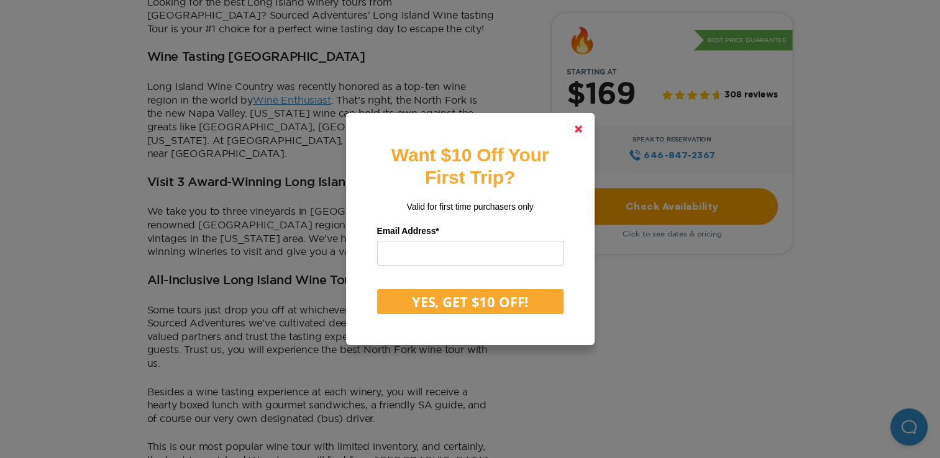
click at [582, 126] on polygon at bounding box center [578, 128] width 7 height 7
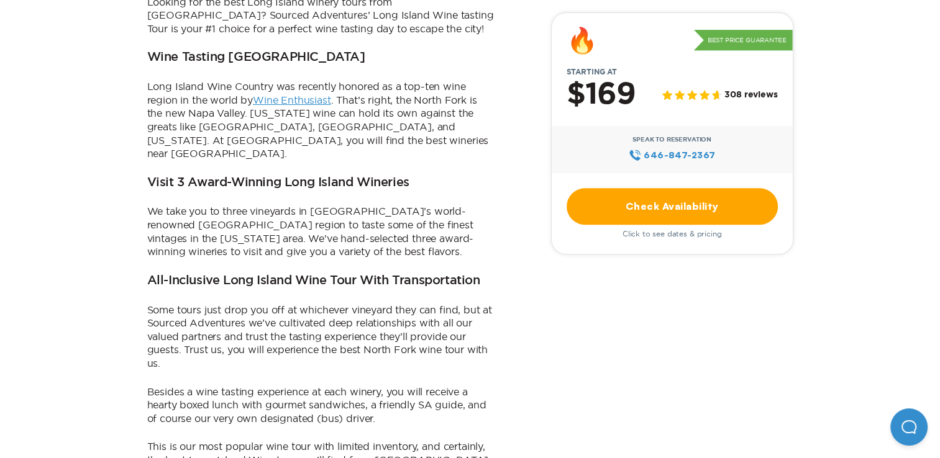
click at [634, 202] on link "Check Availability" at bounding box center [671, 206] width 211 height 37
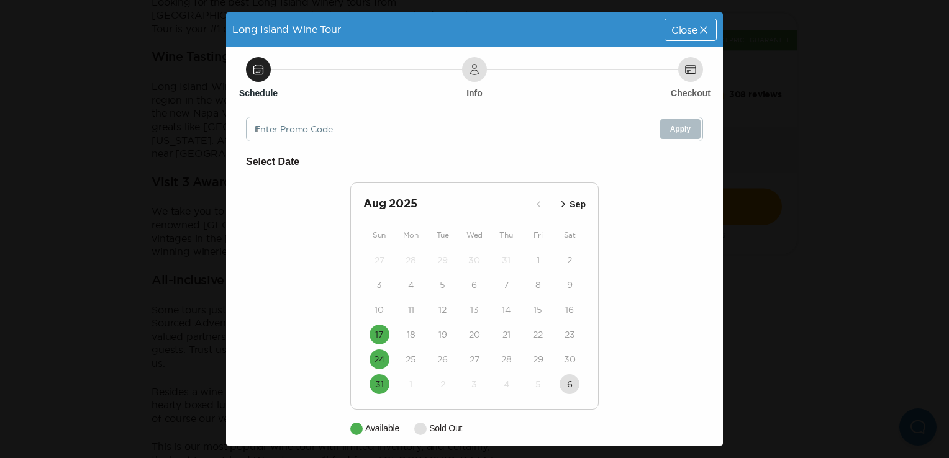
scroll to position [11, 0]
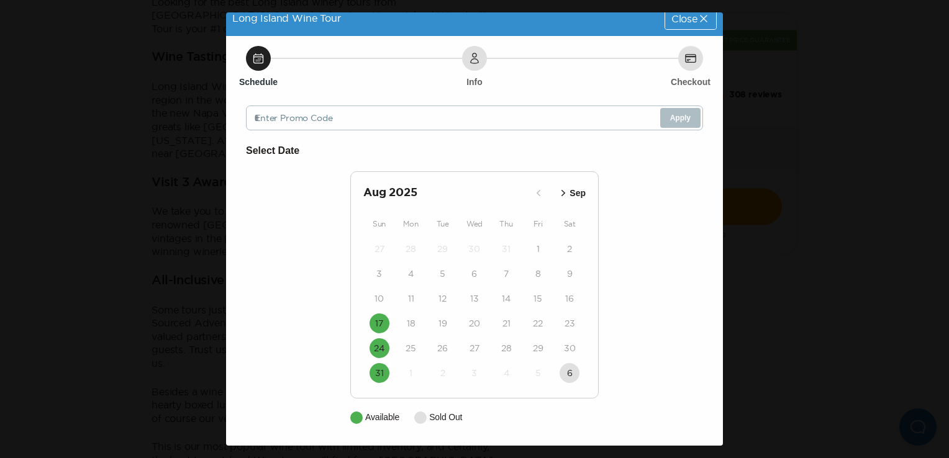
click at [557, 190] on icon "button" at bounding box center [563, 193] width 12 height 12
click at [562, 189] on icon "button" at bounding box center [565, 193] width 12 height 12
click at [683, 14] on span "Close" at bounding box center [684, 19] width 26 height 10
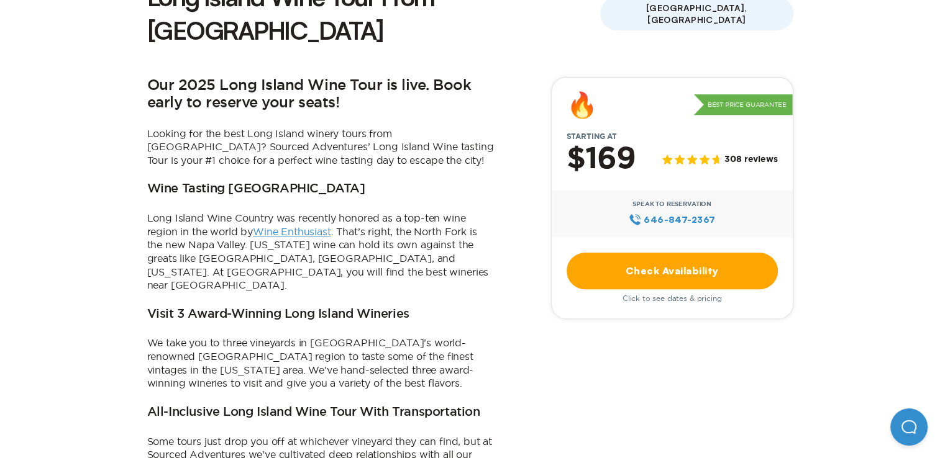
scroll to position [373, 0]
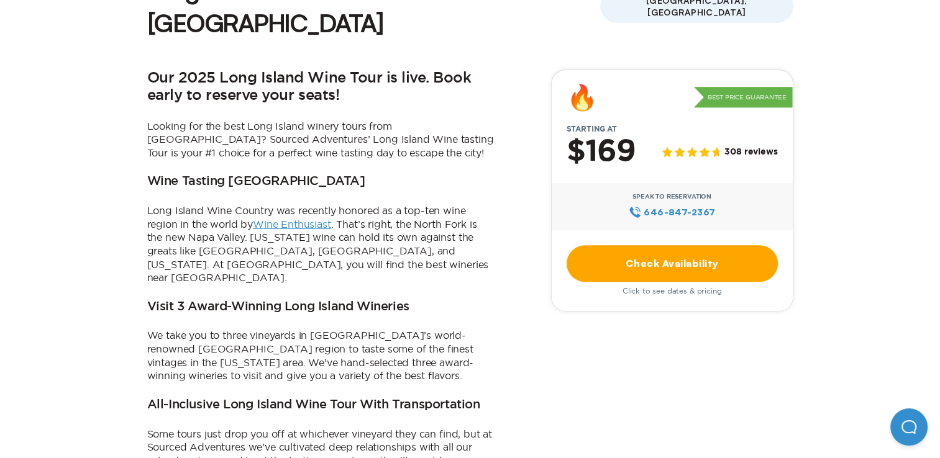
click at [673, 245] on link "Check Availability" at bounding box center [671, 263] width 211 height 37
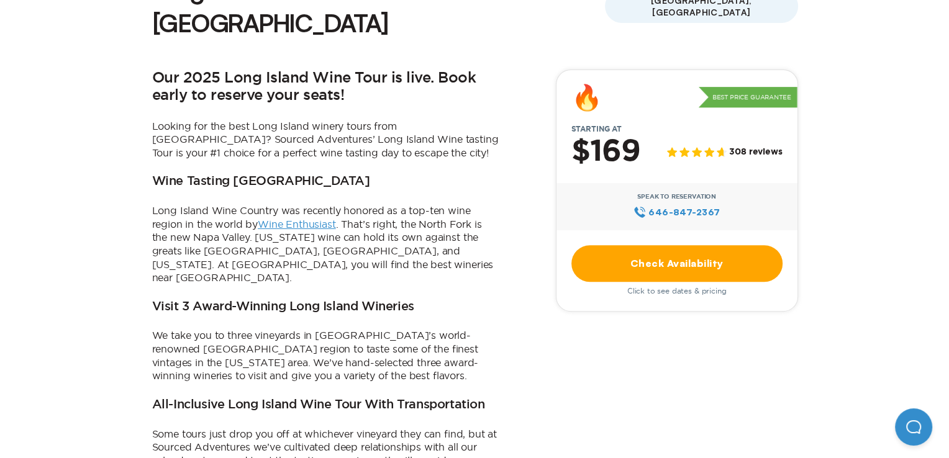
scroll to position [0, 0]
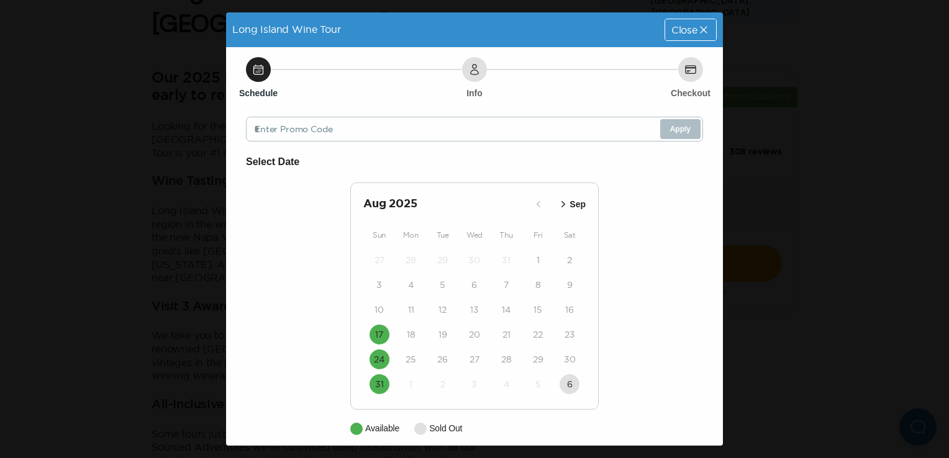
click at [560, 199] on icon "button" at bounding box center [563, 204] width 12 height 12
click at [563, 203] on icon "button" at bounding box center [565, 204] width 4 height 6
click at [375, 304] on time "12" at bounding box center [379, 310] width 8 height 12
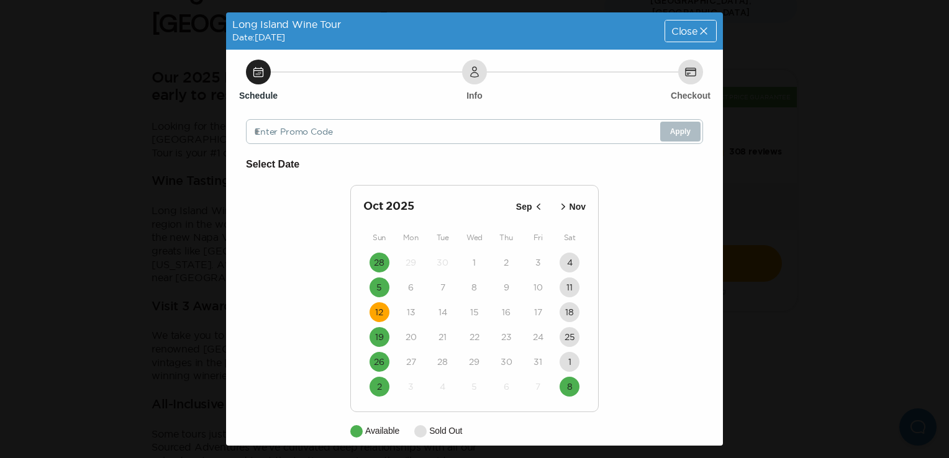
click at [698, 27] on icon at bounding box center [704, 31] width 12 height 12
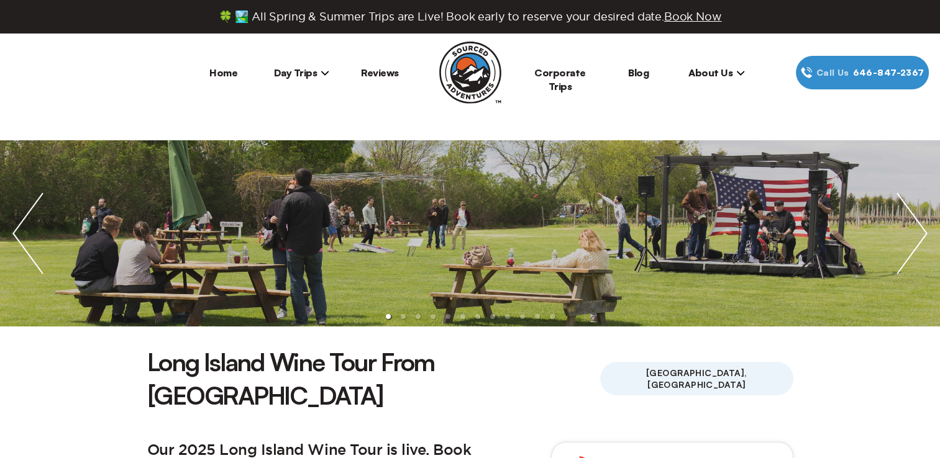
click at [475, 63] on img at bounding box center [470, 73] width 62 height 62
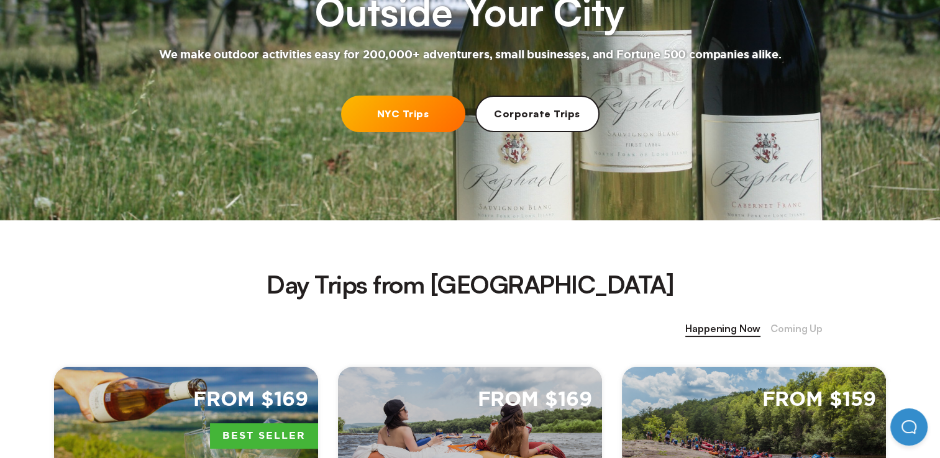
click at [414, 110] on link "NYC Trips" at bounding box center [403, 114] width 124 height 37
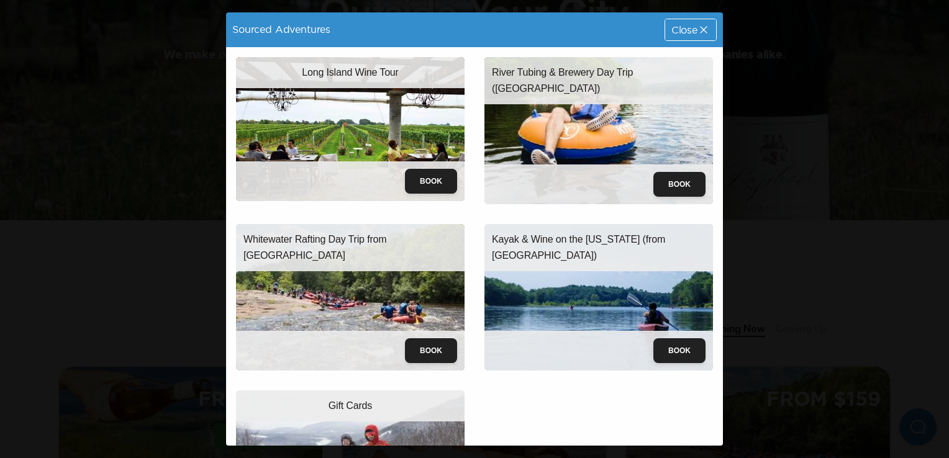
click at [681, 25] on span "Close" at bounding box center [684, 30] width 26 height 10
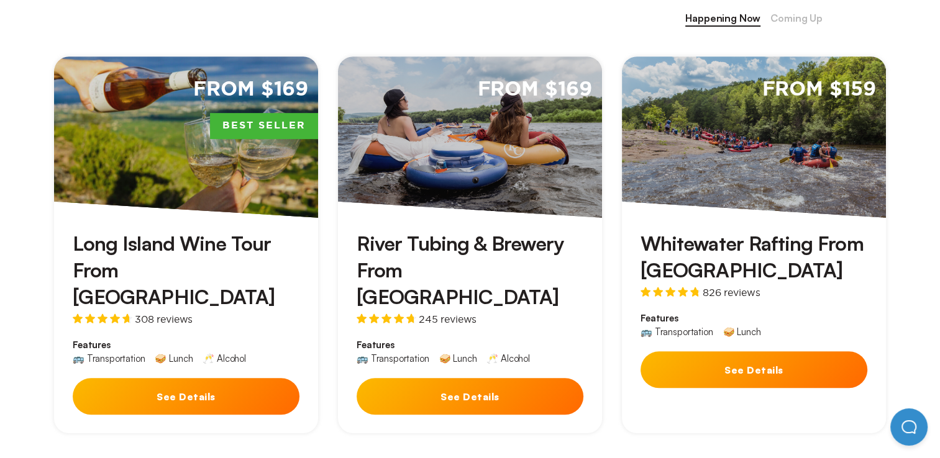
scroll to position [559, 0]
click at [196, 148] on div "From $169 Best Seller" at bounding box center [186, 137] width 264 height 161
